Goal: Transaction & Acquisition: Purchase product/service

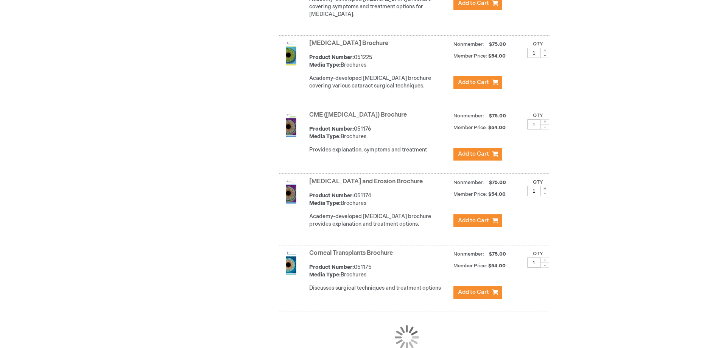
scroll to position [612, 0]
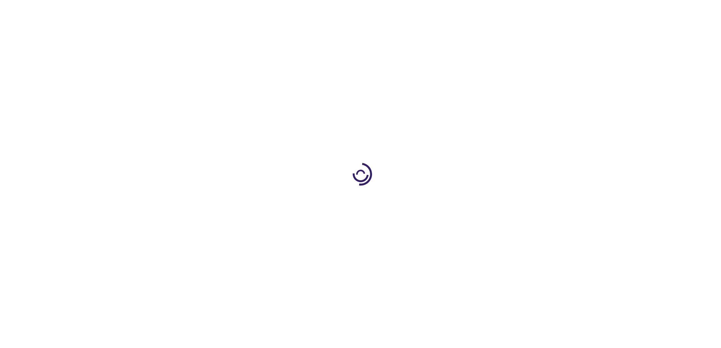
scroll to position [612, 0]
